Goal: Transaction & Acquisition: Subscribe to service/newsletter

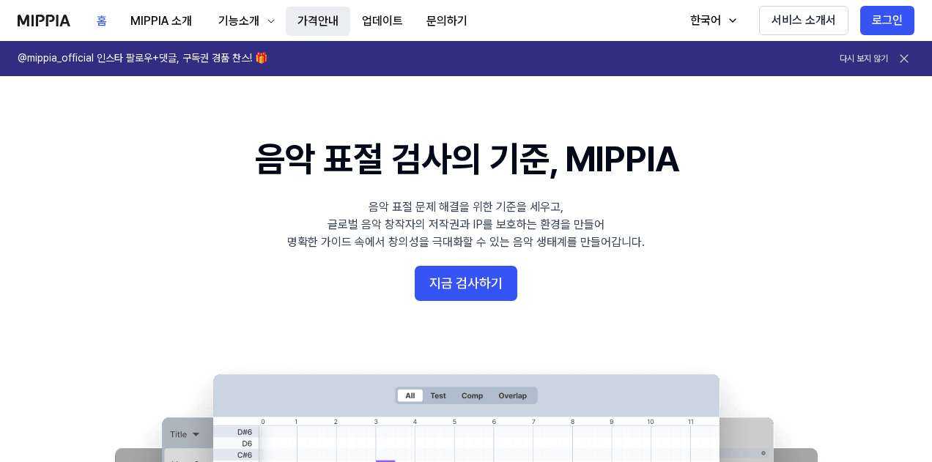
click at [317, 21] on button "가격안내" at bounding box center [318, 21] width 65 height 29
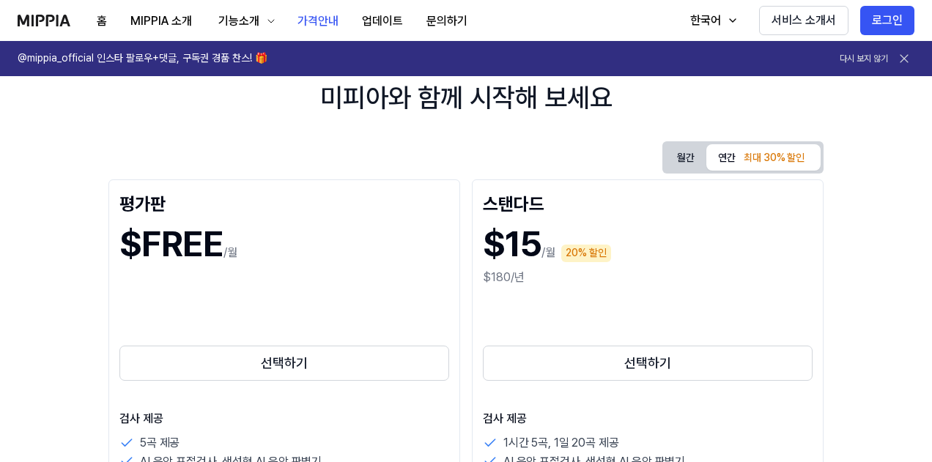
scroll to position [73, 0]
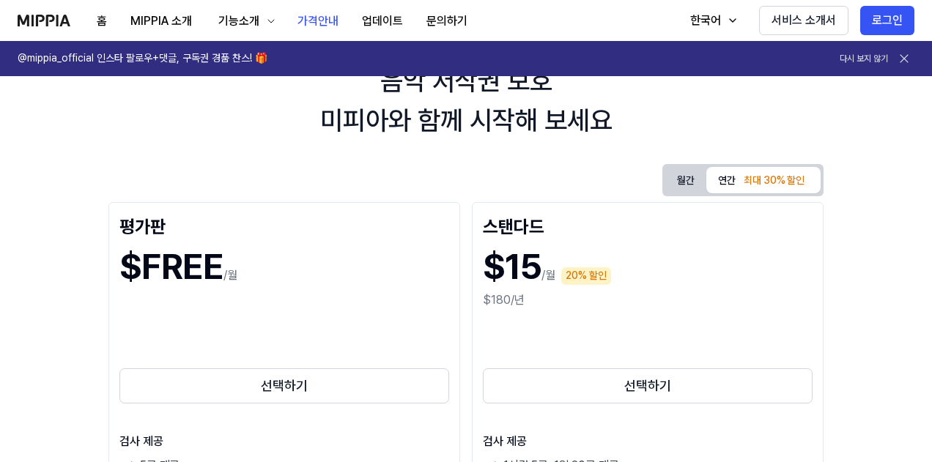
click at [678, 178] on button "월간" at bounding box center [686, 180] width 41 height 23
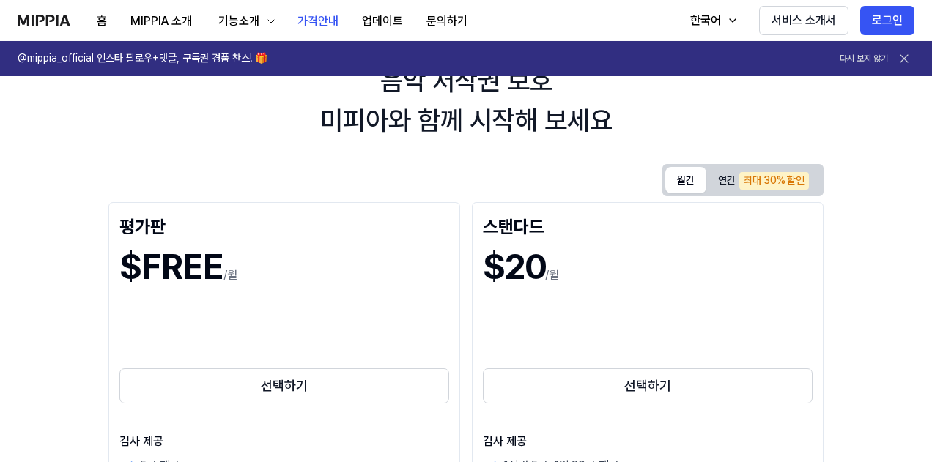
click at [722, 184] on button "연간 최대 30% 할인" at bounding box center [764, 181] width 114 height 26
click at [686, 180] on button "월간" at bounding box center [686, 180] width 41 height 26
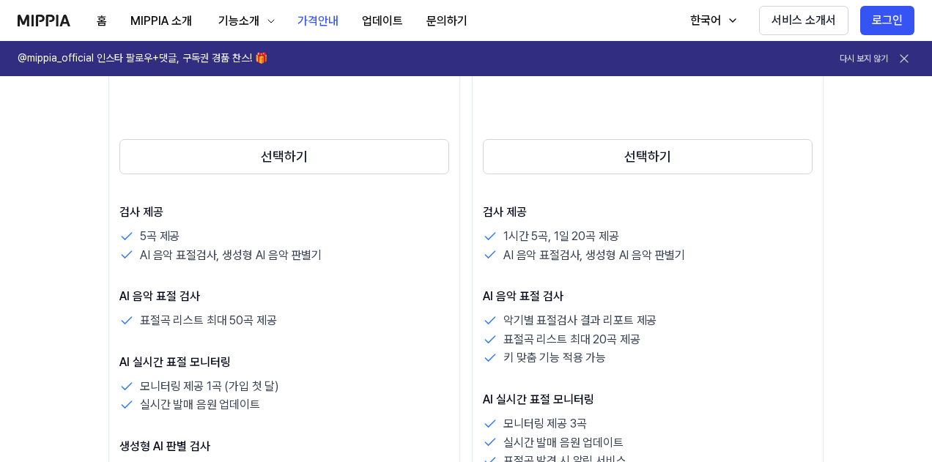
scroll to position [220, 0]
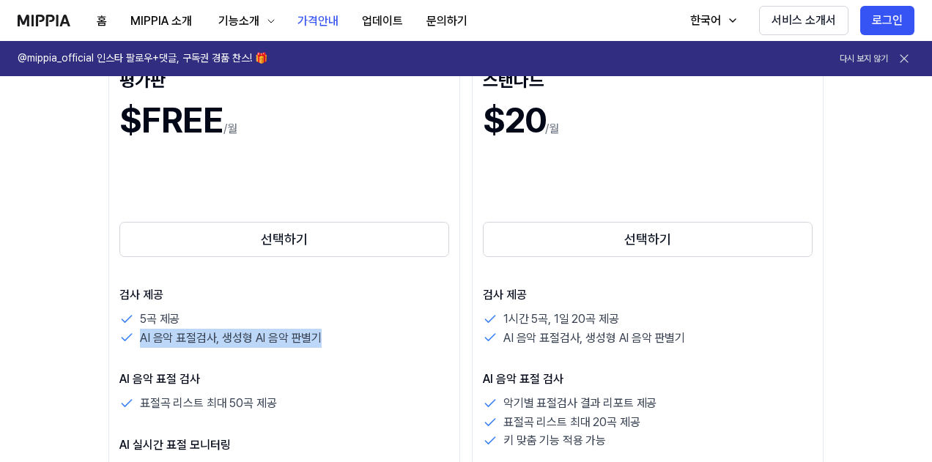
drag, startPoint x: 135, startPoint y: 336, endPoint x: 331, endPoint y: 354, distance: 197.2
click at [331, 354] on div "검사 제공 5곡 제공 AI 음악 표절검사, 생성형 AI 음악 판별기 AI 음악 표절 검사 표절곡 리스트 최대 50곡 제공 AI 실시간 표절 모…" at bounding box center [284, 458] width 330 height 342
click at [360, 344] on div "AI 음악 표절검사, 생성형 AI 음악 판별기" at bounding box center [284, 338] width 330 height 19
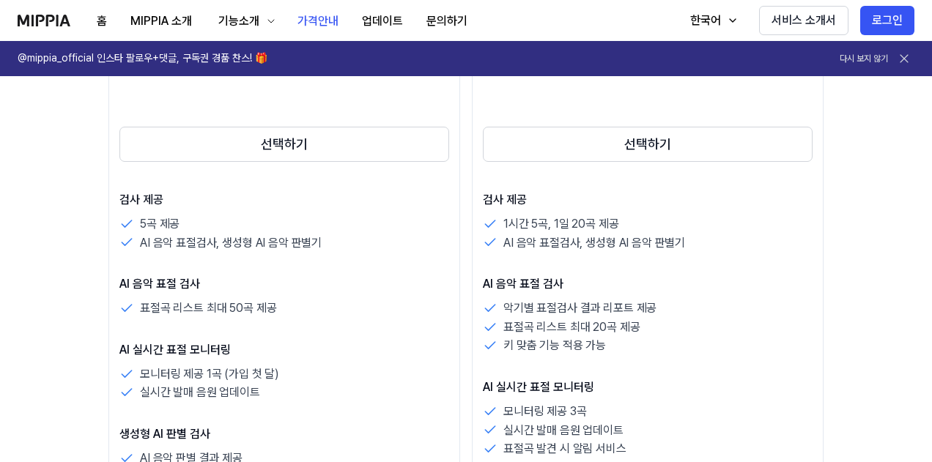
scroll to position [293, 0]
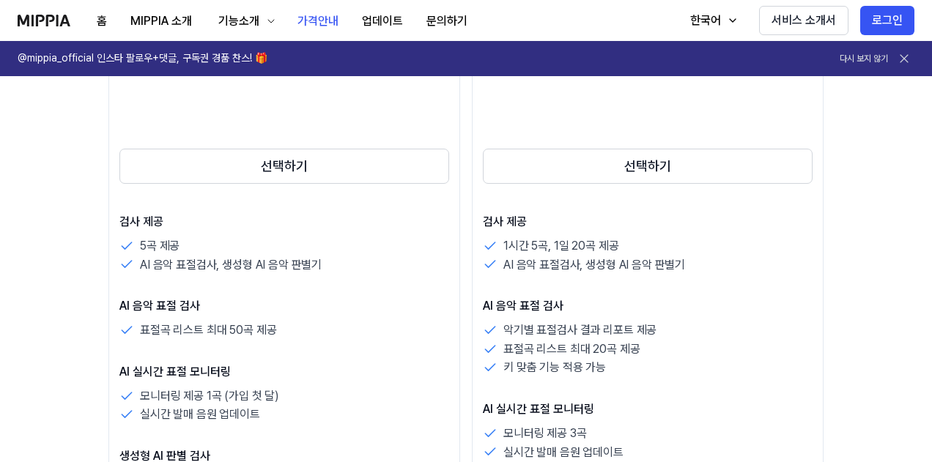
click at [213, 264] on p "AI 음악 표절검사, 생성형 AI 음악 판별기" at bounding box center [231, 265] width 182 height 19
drag, startPoint x: 137, startPoint y: 268, endPoint x: 213, endPoint y: 273, distance: 76.5
click at [213, 273] on div "AI 음악 표절검사, 생성형 AI 음악 판별기" at bounding box center [284, 265] width 330 height 19
click at [261, 281] on div "검사 제공 5곡 제공 AI 음악 표절검사, 생성형 AI 음악 판별기 AI 음악 표절 검사 표절곡 리스트 최대 50곡 제공 AI 실시간 표절 모…" at bounding box center [284, 384] width 330 height 342
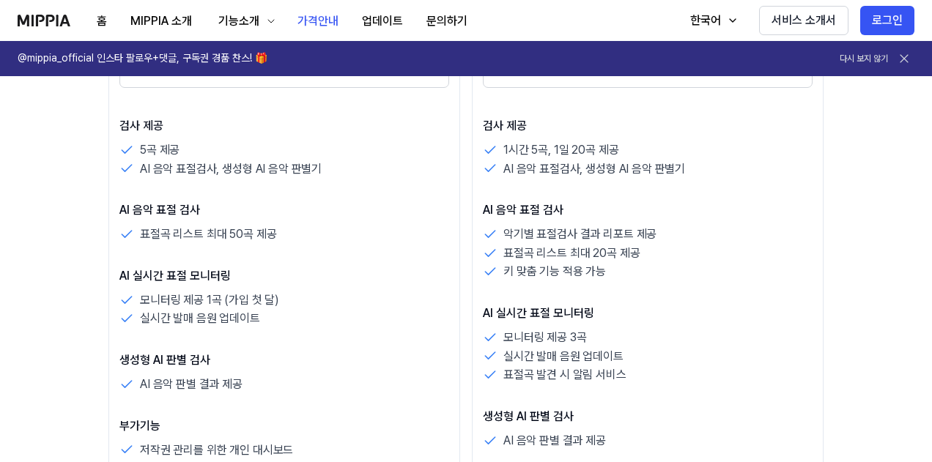
scroll to position [366, 0]
